Goal: Task Accomplishment & Management: Complete application form

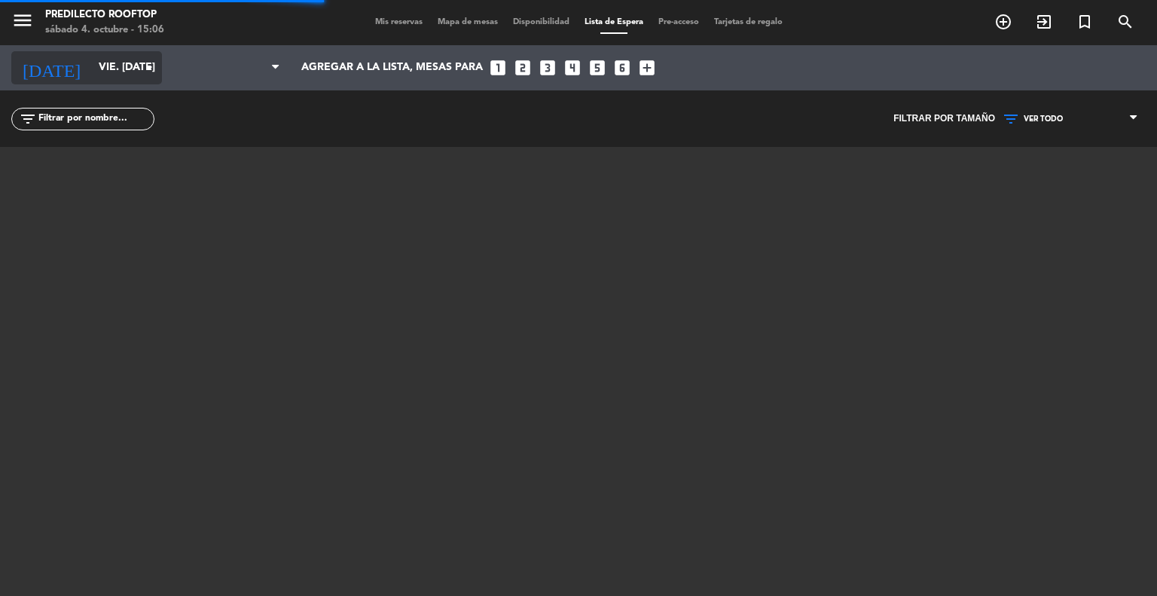
click at [133, 71] on input "vie. [DATE]" at bounding box center [162, 67] width 143 height 27
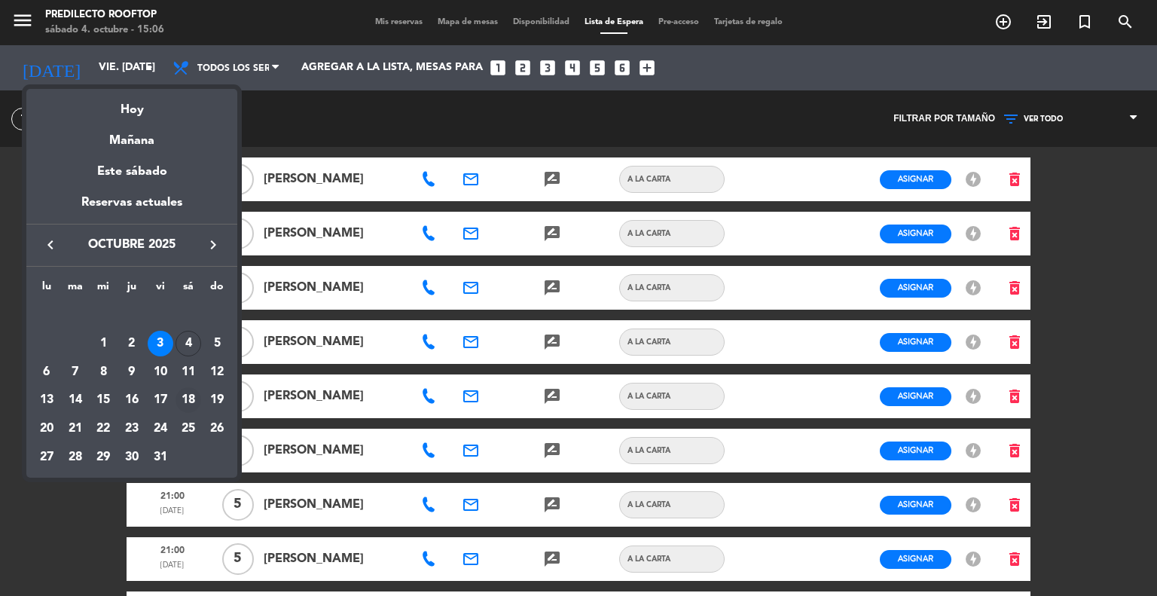
click at [187, 399] on div "18" at bounding box center [188, 400] width 26 height 26
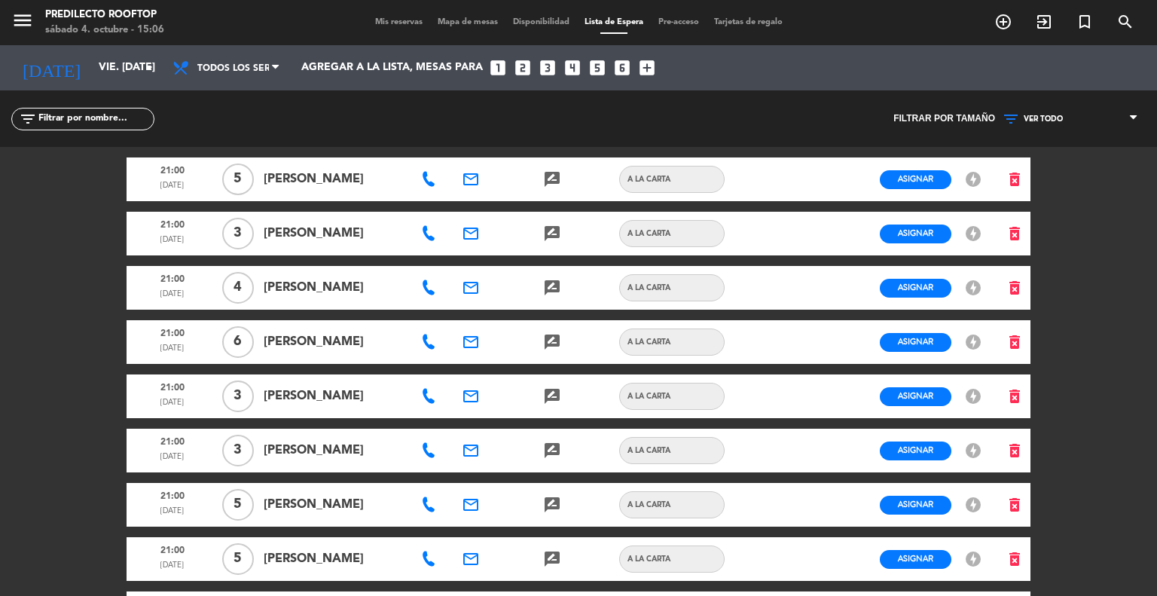
type input "sáb. [DATE]"
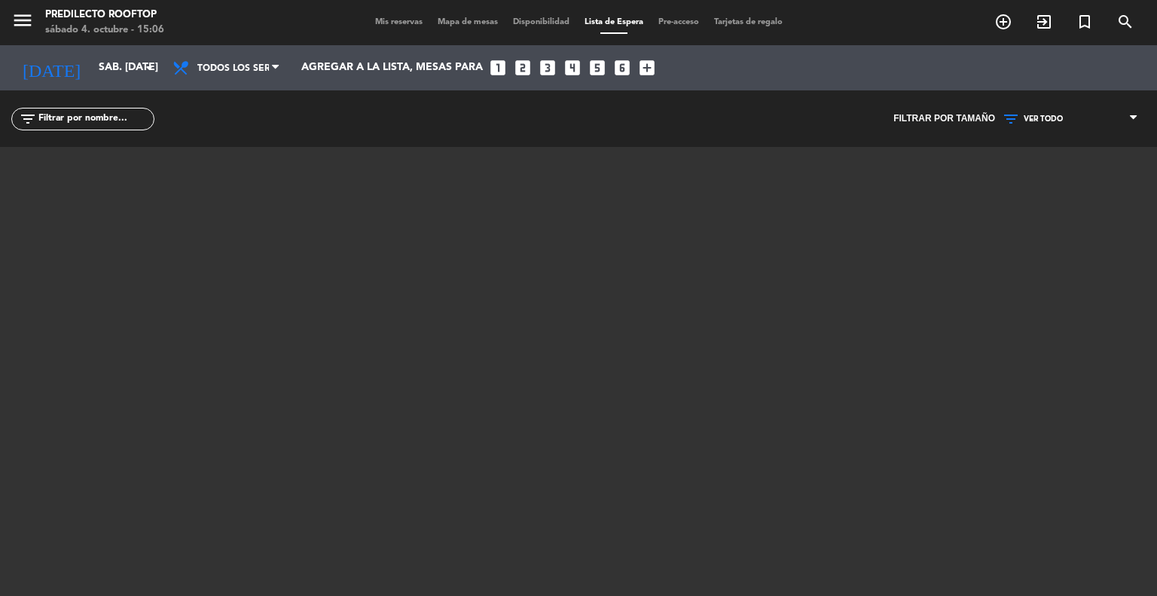
click at [411, 24] on span "Mis reservas" at bounding box center [399, 22] width 63 height 8
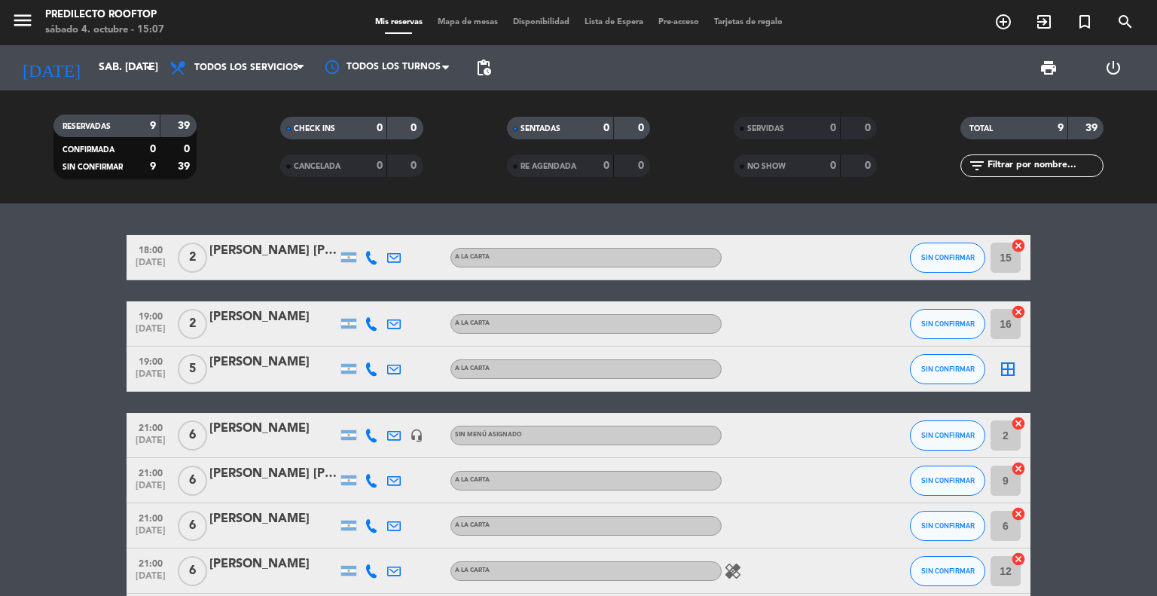
scroll to position [163, 0]
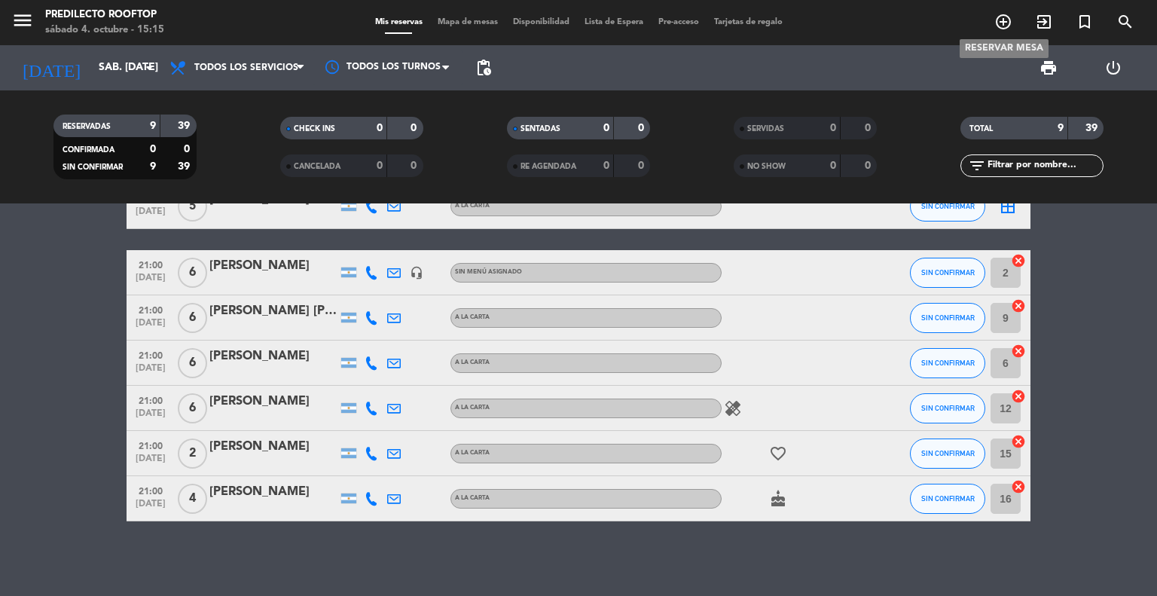
click at [1006, 29] on icon "add_circle_outline" at bounding box center [1003, 22] width 18 height 18
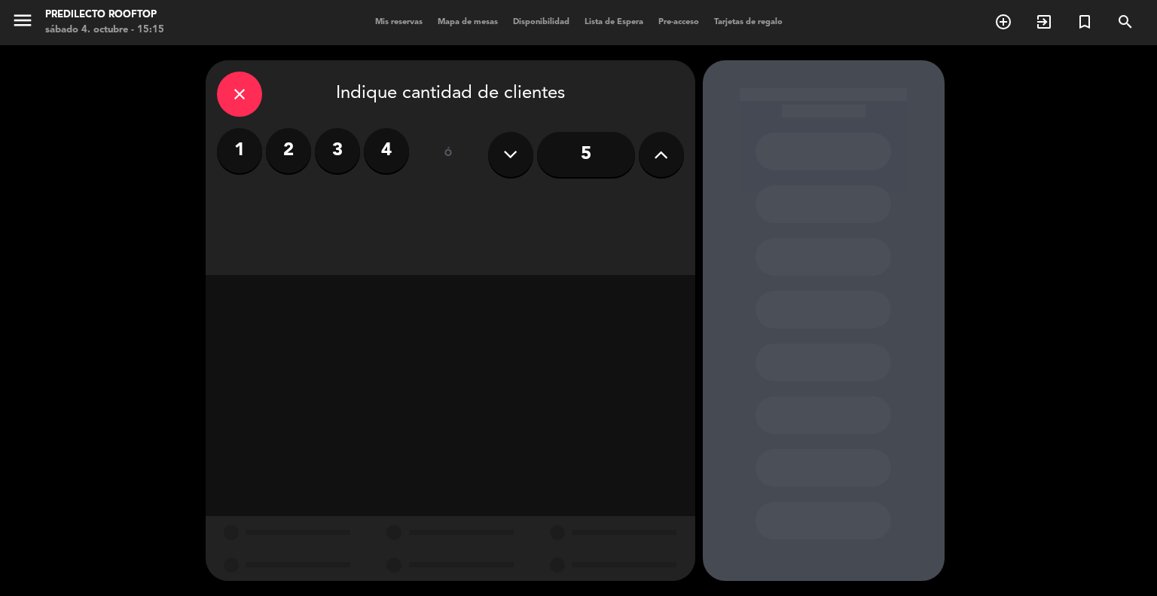
click at [295, 157] on label "2" at bounding box center [288, 150] width 45 height 45
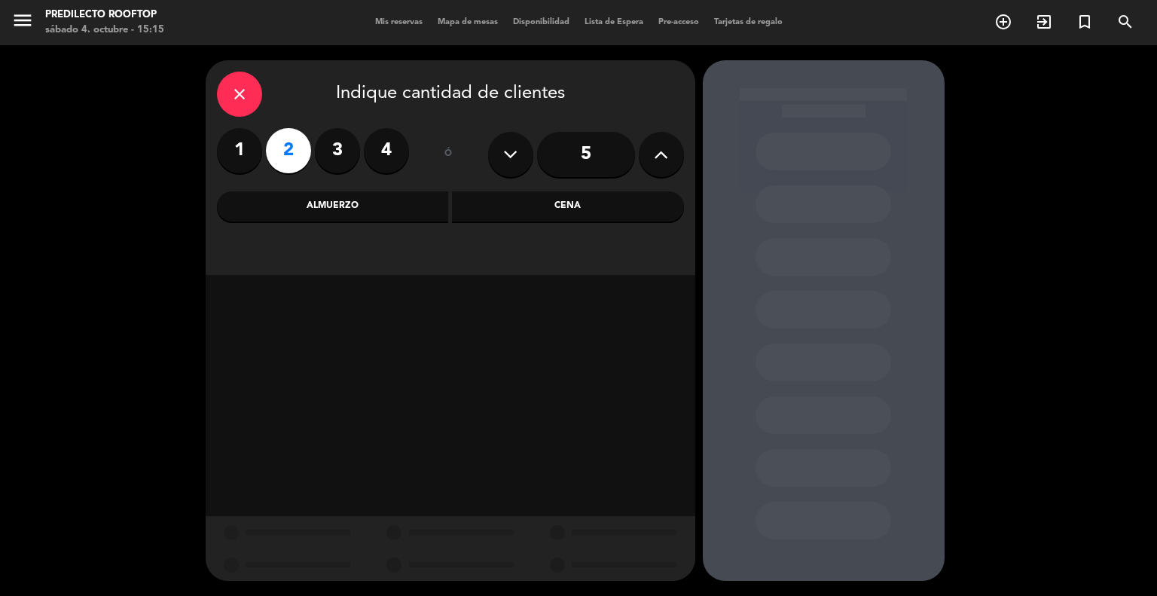
click at [545, 200] on div "Cena" at bounding box center [568, 206] width 232 height 30
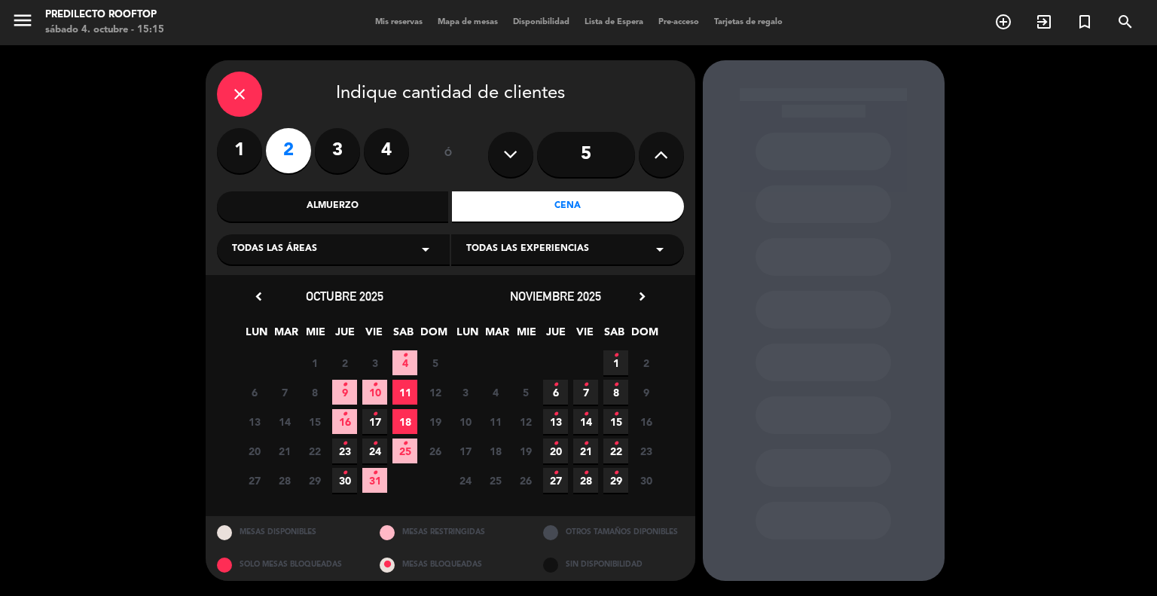
click at [413, 416] on span "18" at bounding box center [404, 421] width 25 height 25
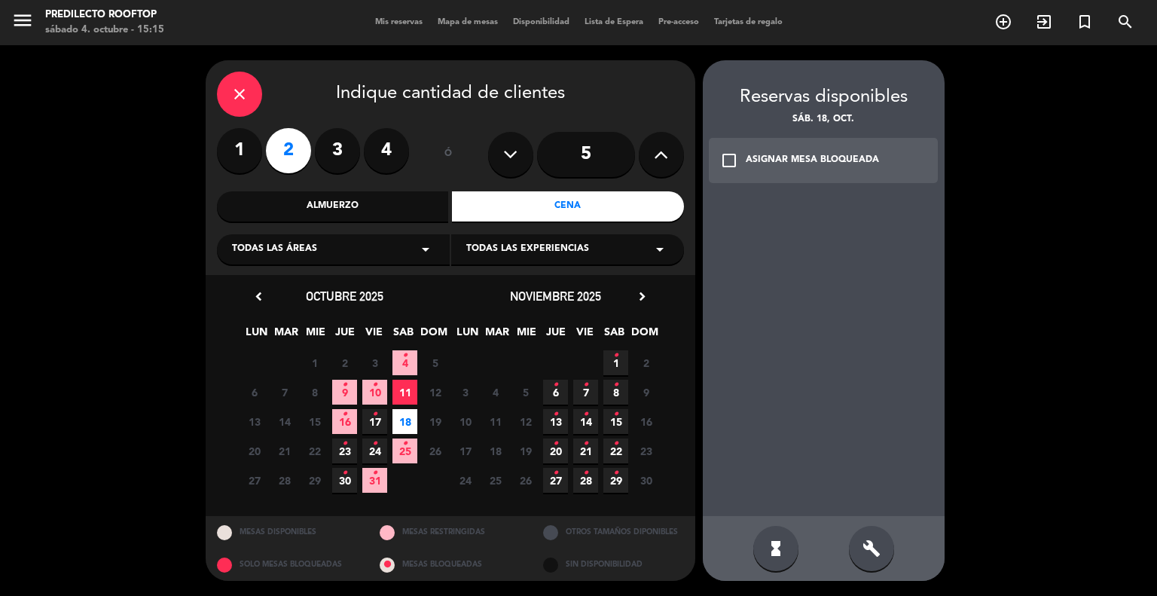
click at [865, 563] on div "build" at bounding box center [871, 548] width 45 height 45
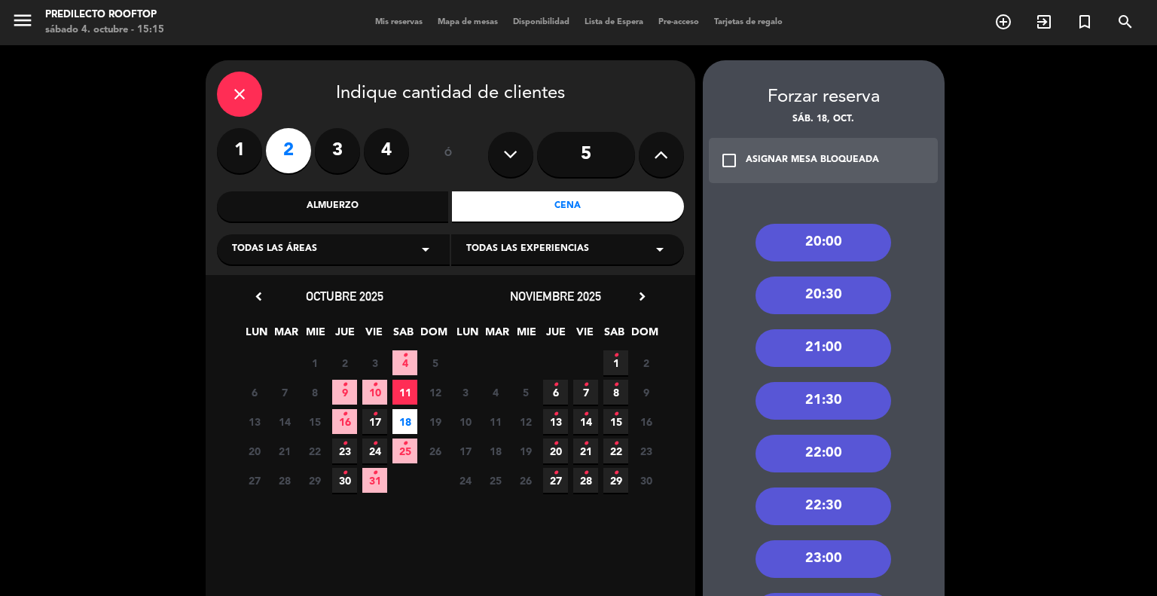
click at [830, 355] on div "21:00" at bounding box center [823, 348] width 136 height 38
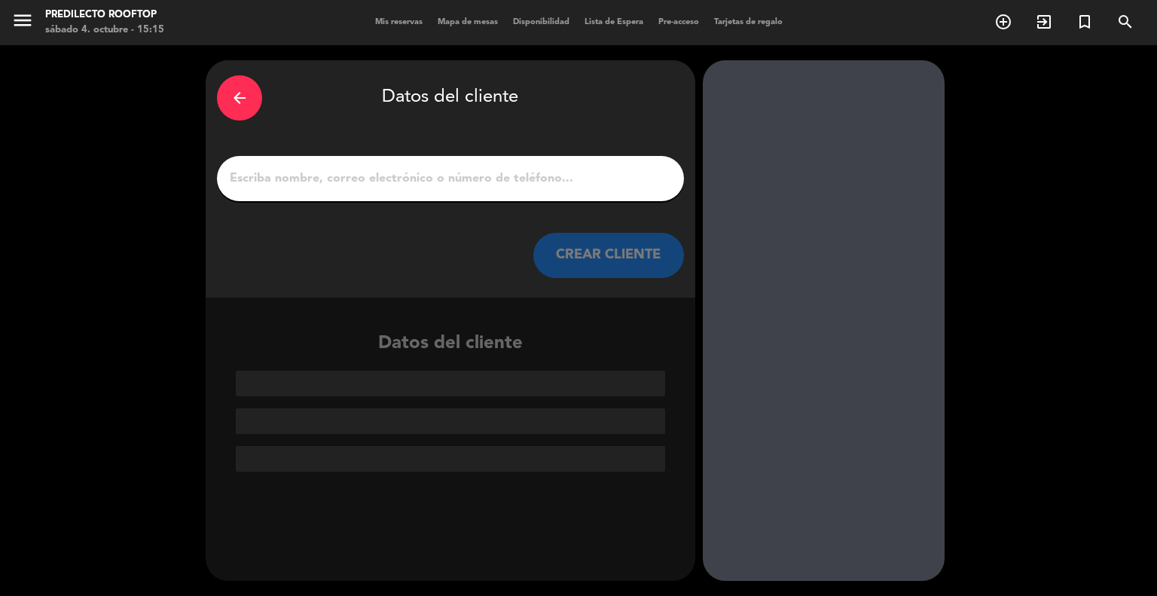
click at [364, 174] on input "1" at bounding box center [450, 178] width 444 height 21
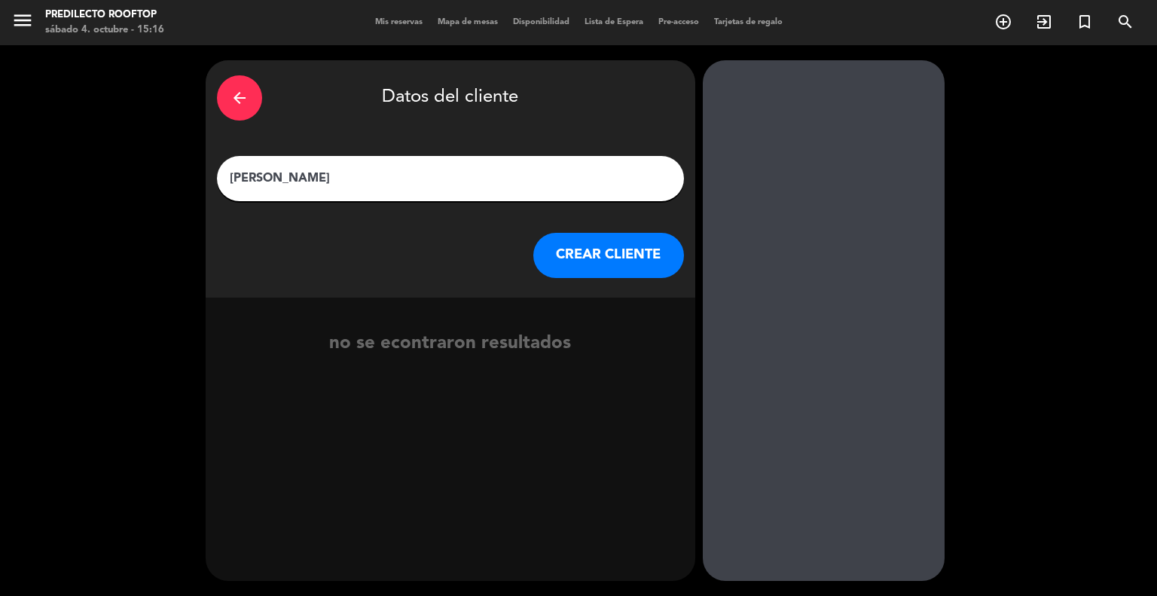
type input "[PERSON_NAME]"
click at [602, 264] on button "CREAR CLIENTE" at bounding box center [608, 255] width 151 height 45
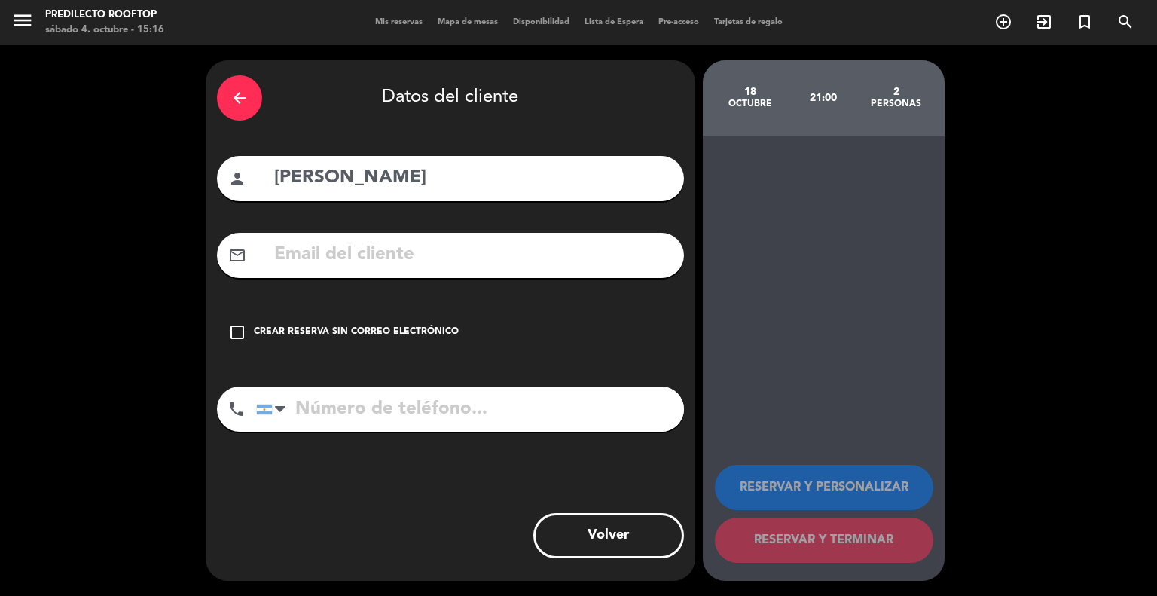
click at [434, 258] on input "text" at bounding box center [473, 254] width 400 height 31
paste input "[EMAIL_ADDRESS][DOMAIN_NAME]"
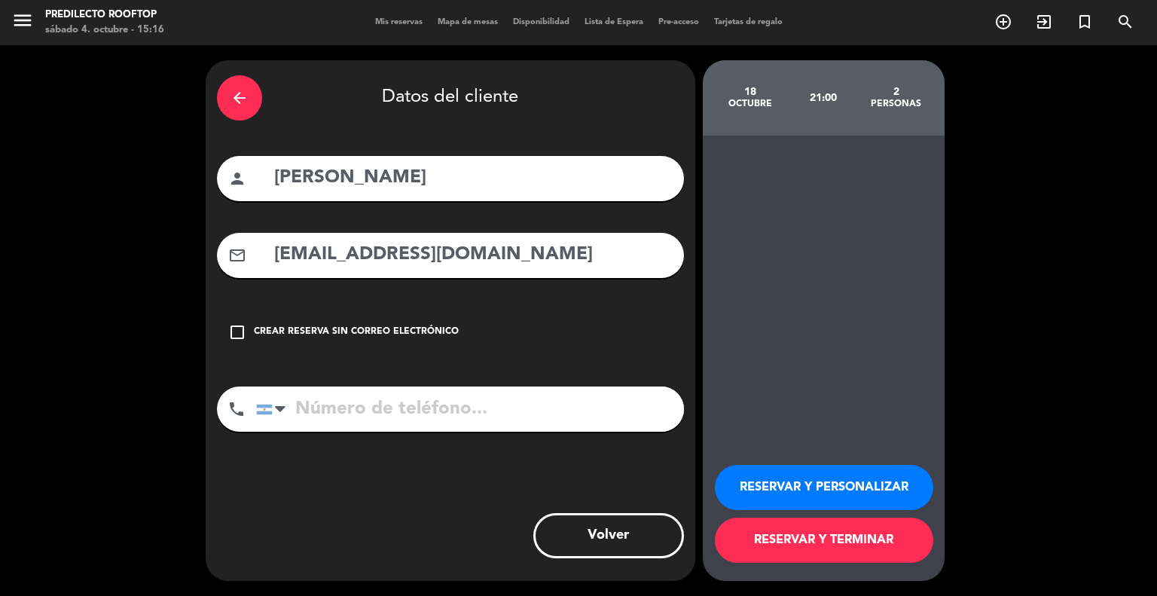
type input "[EMAIL_ADDRESS][DOMAIN_NAME]"
click at [456, 419] on input "tel" at bounding box center [470, 408] width 428 height 45
type input "3794344579"
click at [769, 542] on button "RESERVAR Y TERMINAR" at bounding box center [824, 539] width 218 height 45
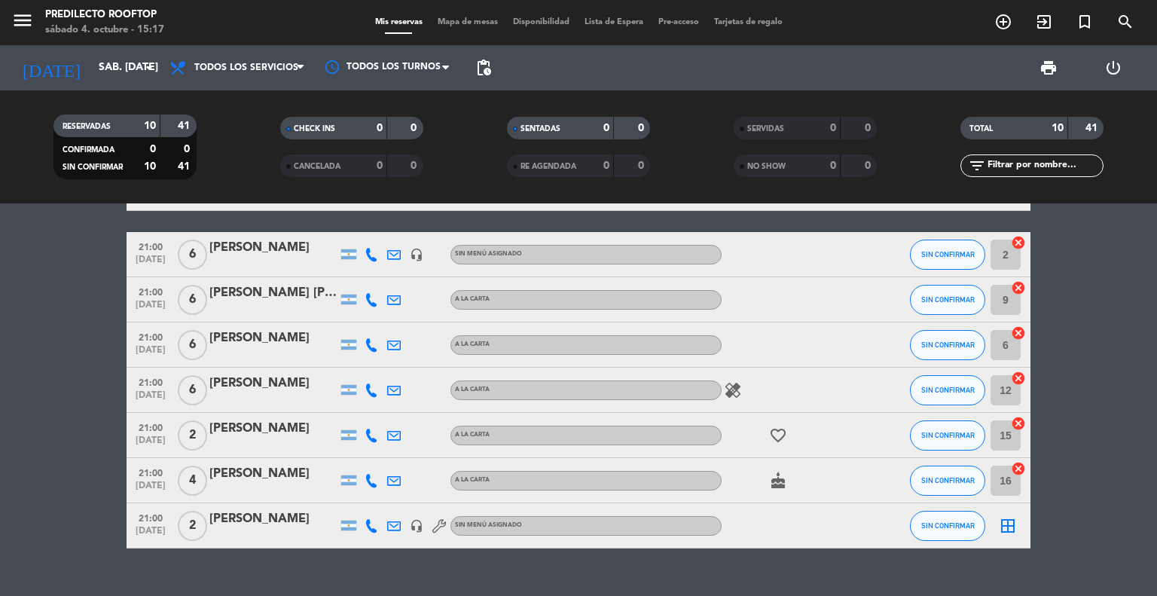
scroll to position [186, 0]
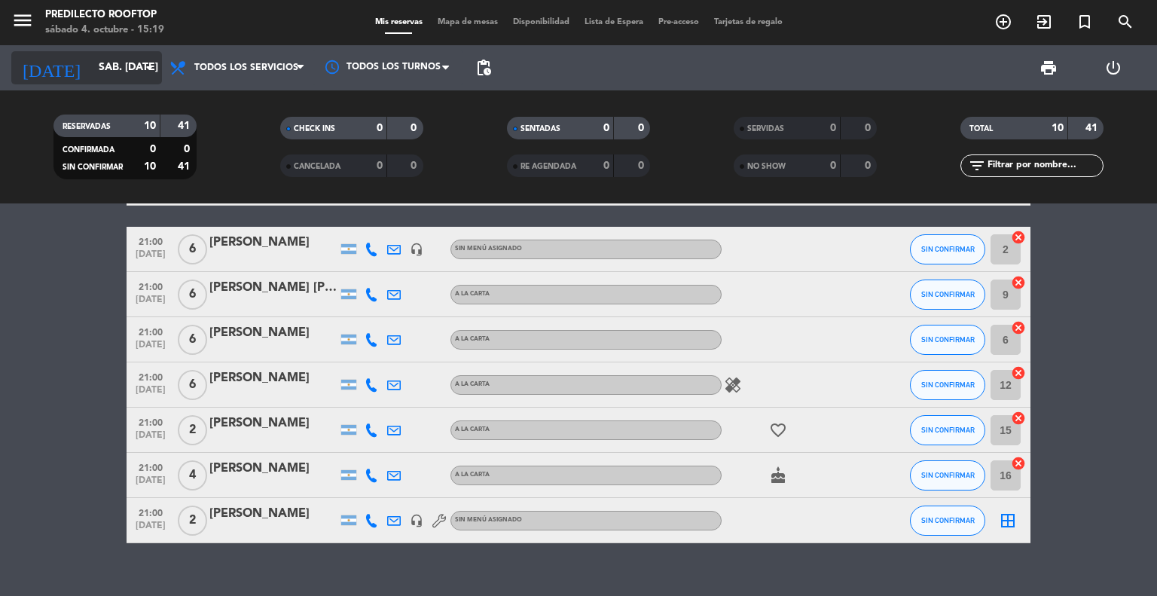
click at [142, 76] on icon "arrow_drop_down" at bounding box center [149, 68] width 18 height 18
